Goal: Navigation & Orientation: Find specific page/section

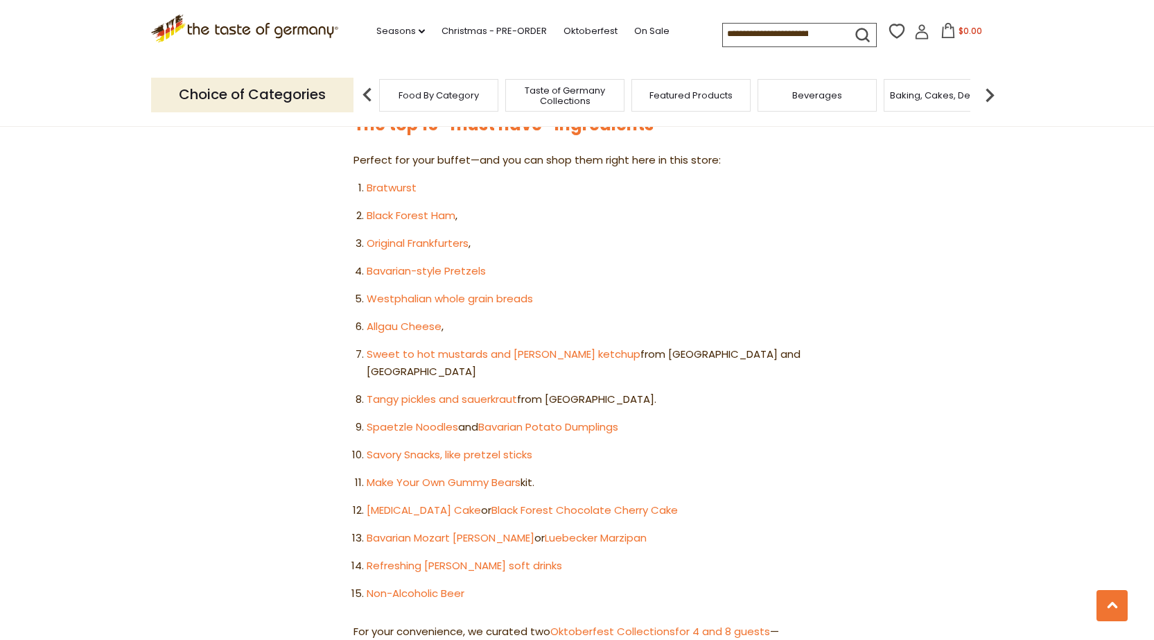
scroll to position [832, 0]
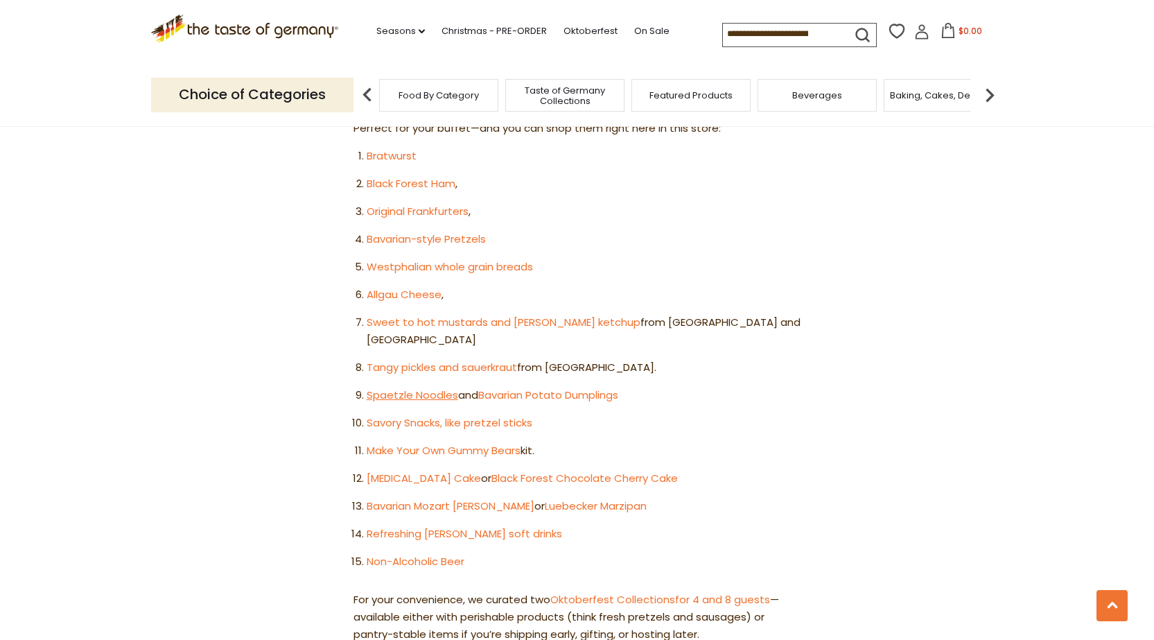
click at [378, 388] on link "Spaetzle Noodles" at bounding box center [413, 395] width 92 height 15
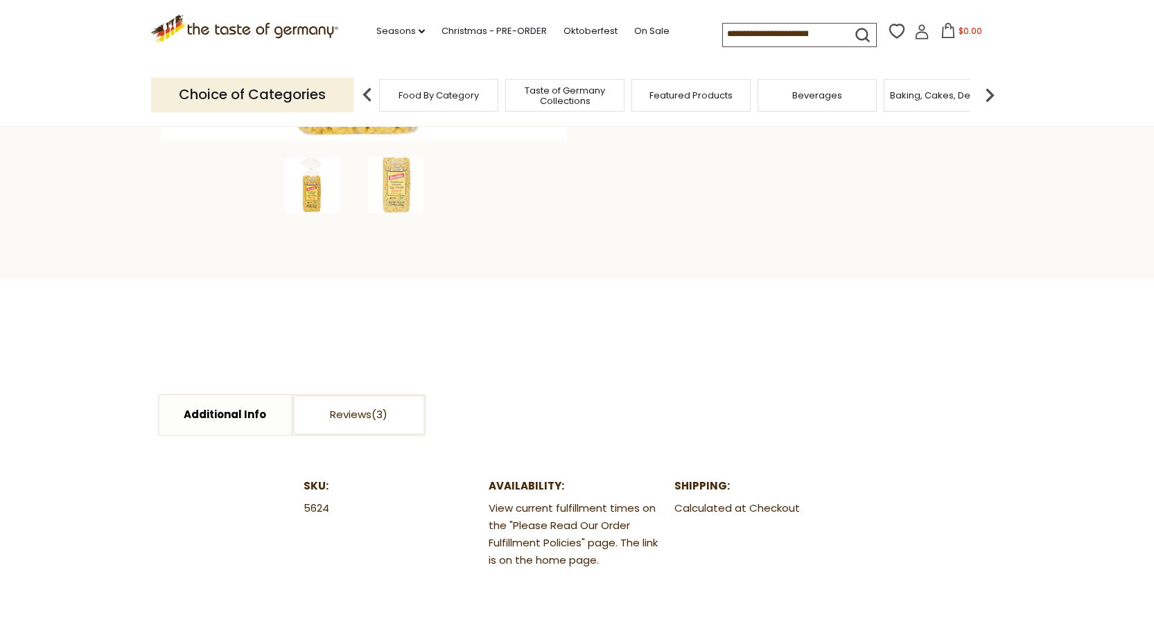
scroll to position [485, 0]
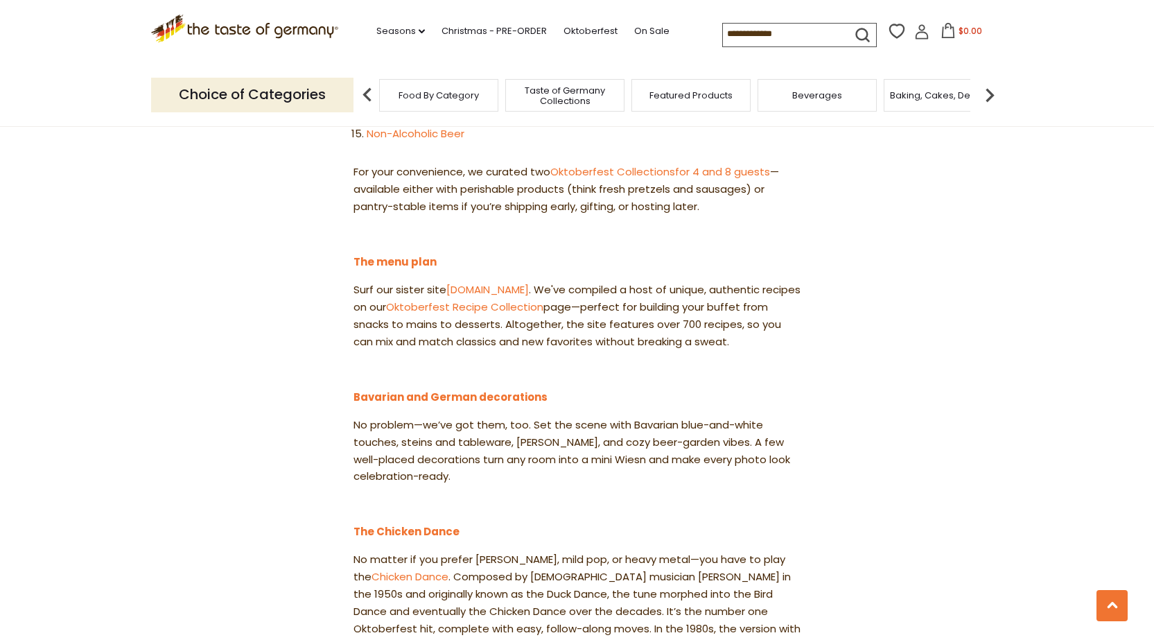
scroll to position [1317, 0]
